Goal: Learn about a topic

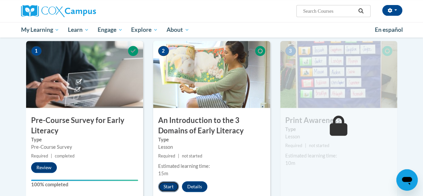
click at [168, 185] on button "Start" at bounding box center [168, 186] width 21 height 11
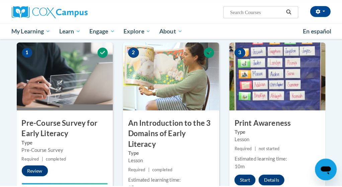
scroll to position [167, 0]
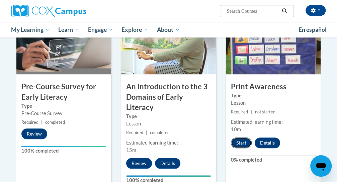
click at [236, 144] on button "Start" at bounding box center [241, 143] width 21 height 11
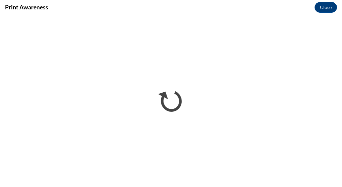
scroll to position [0, 0]
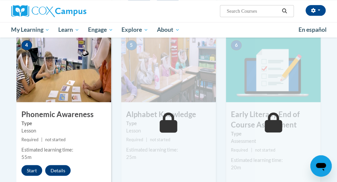
scroll to position [301, 0]
